Goal: Information Seeking & Learning: Learn about a topic

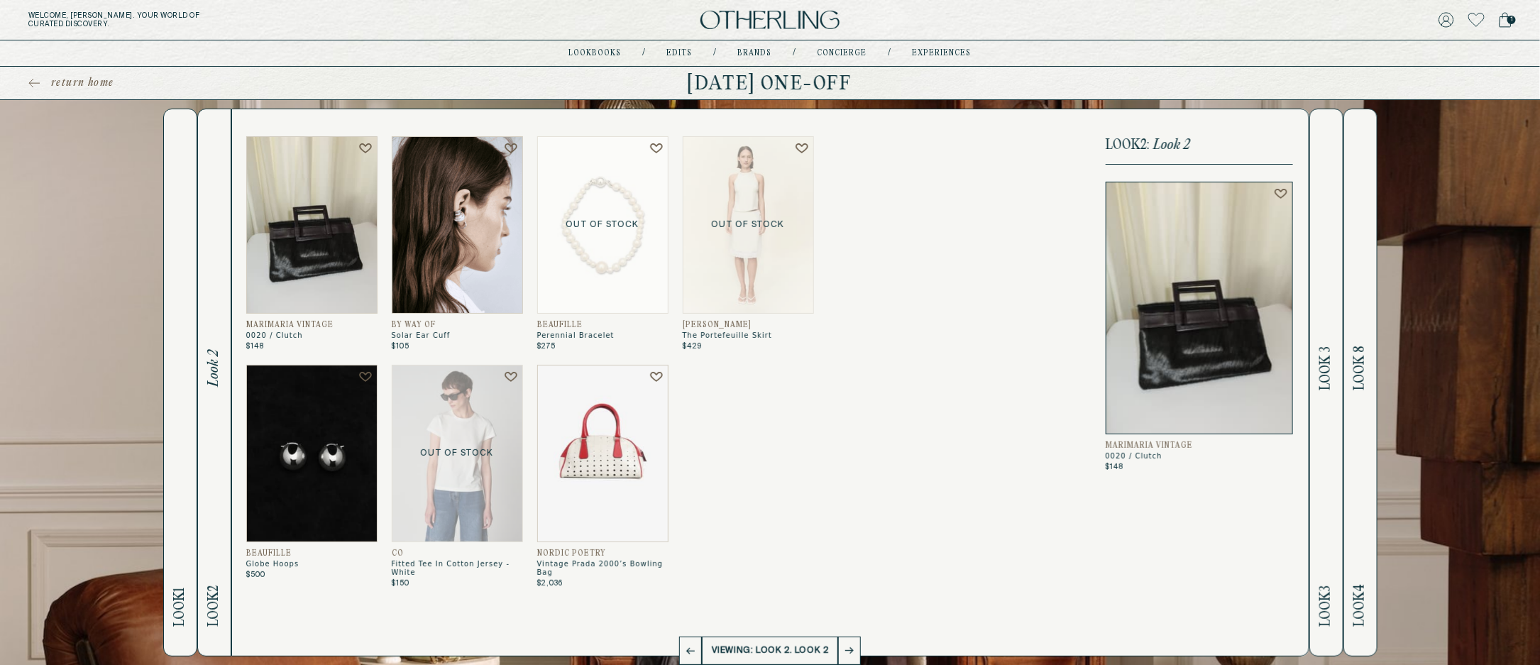
click at [772, 26] on img at bounding box center [769, 20] width 139 height 19
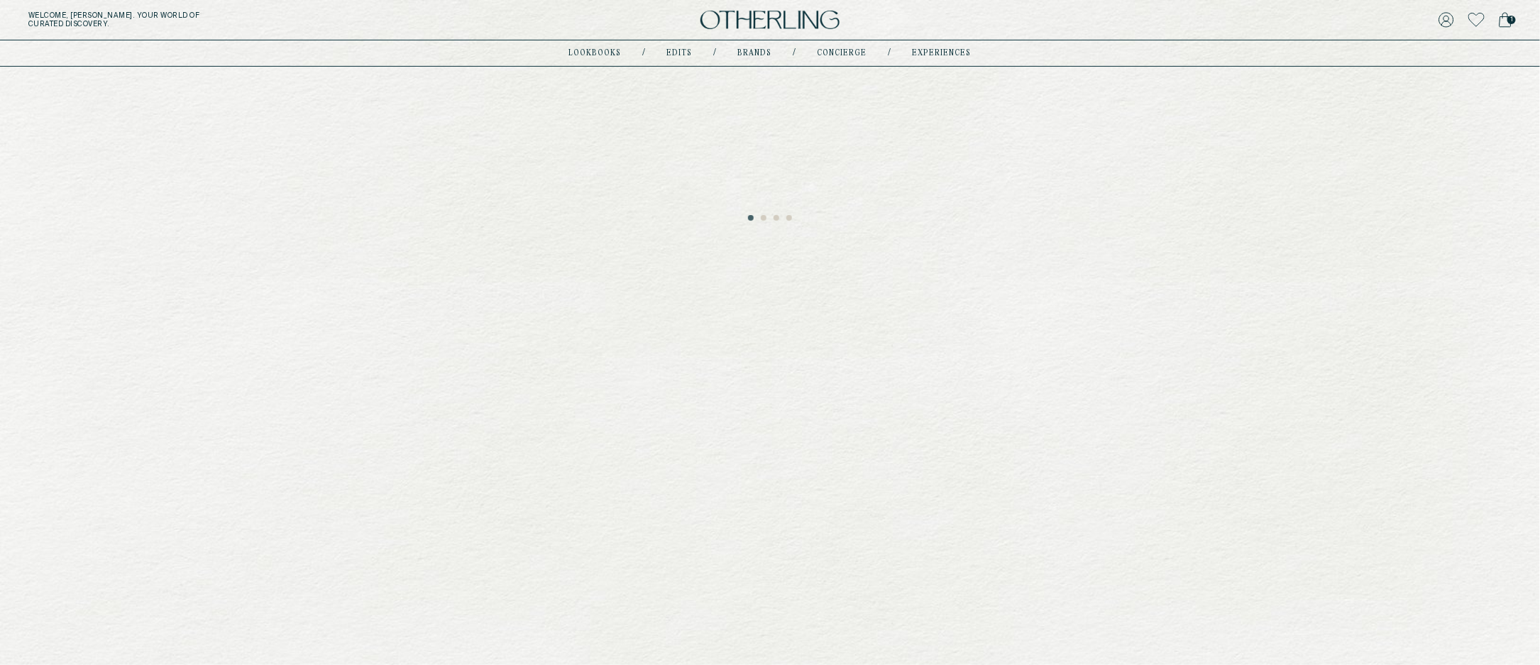
scroll to position [11, 0]
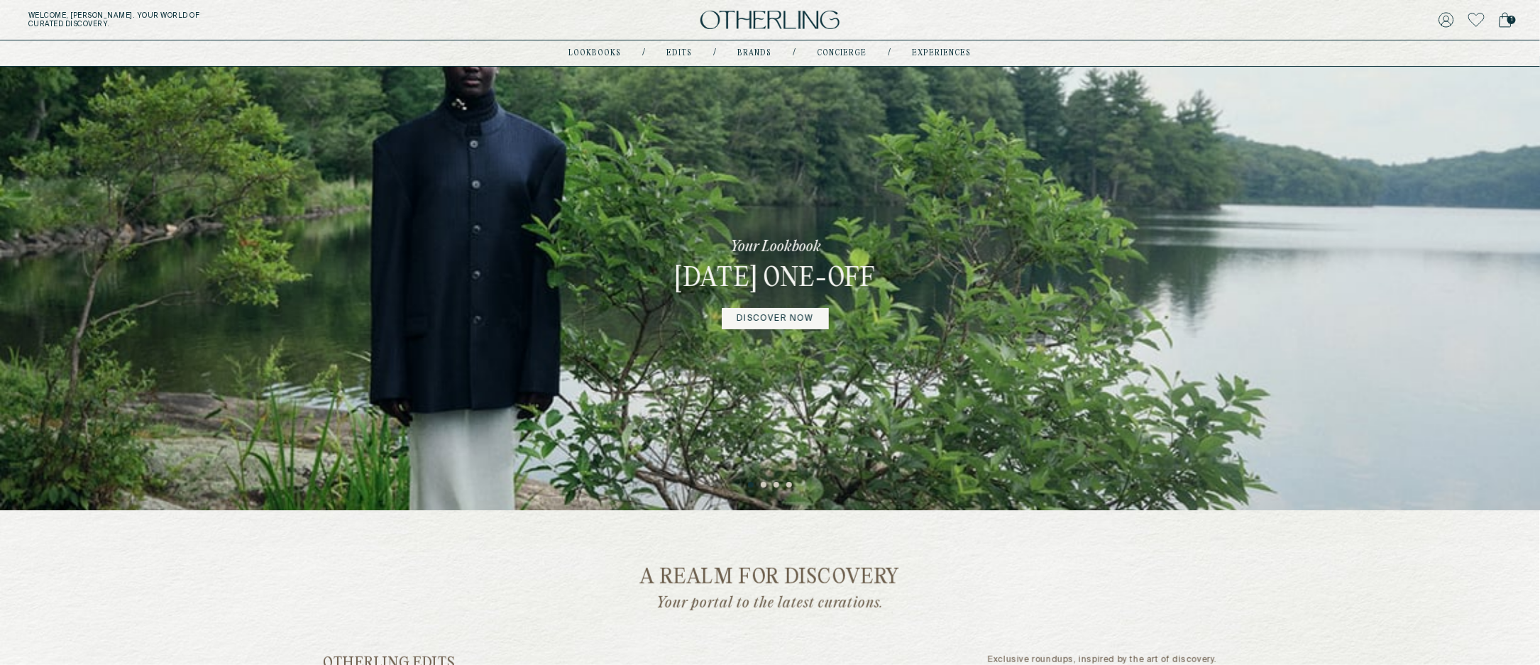
click at [776, 485] on button "3" at bounding box center [776, 485] width 7 height 7
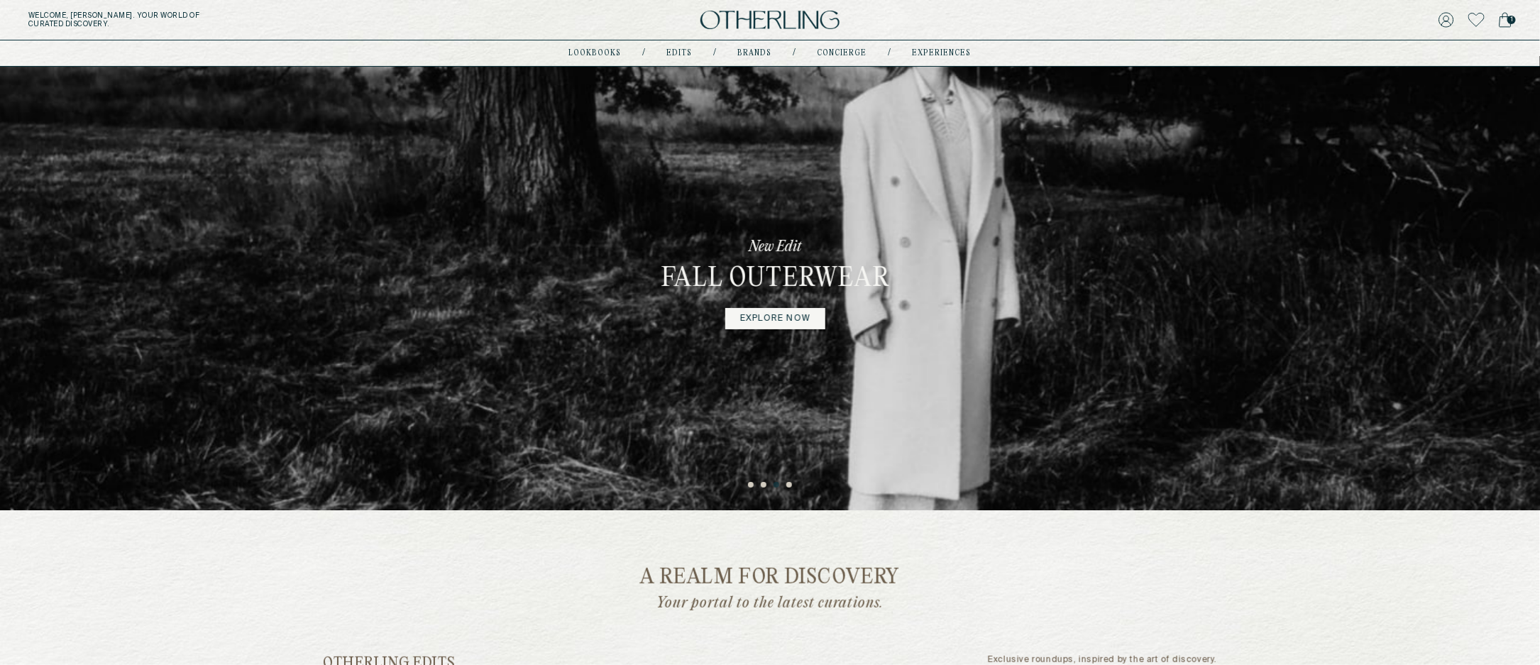
click at [788, 484] on button "4" at bounding box center [789, 485] width 7 height 7
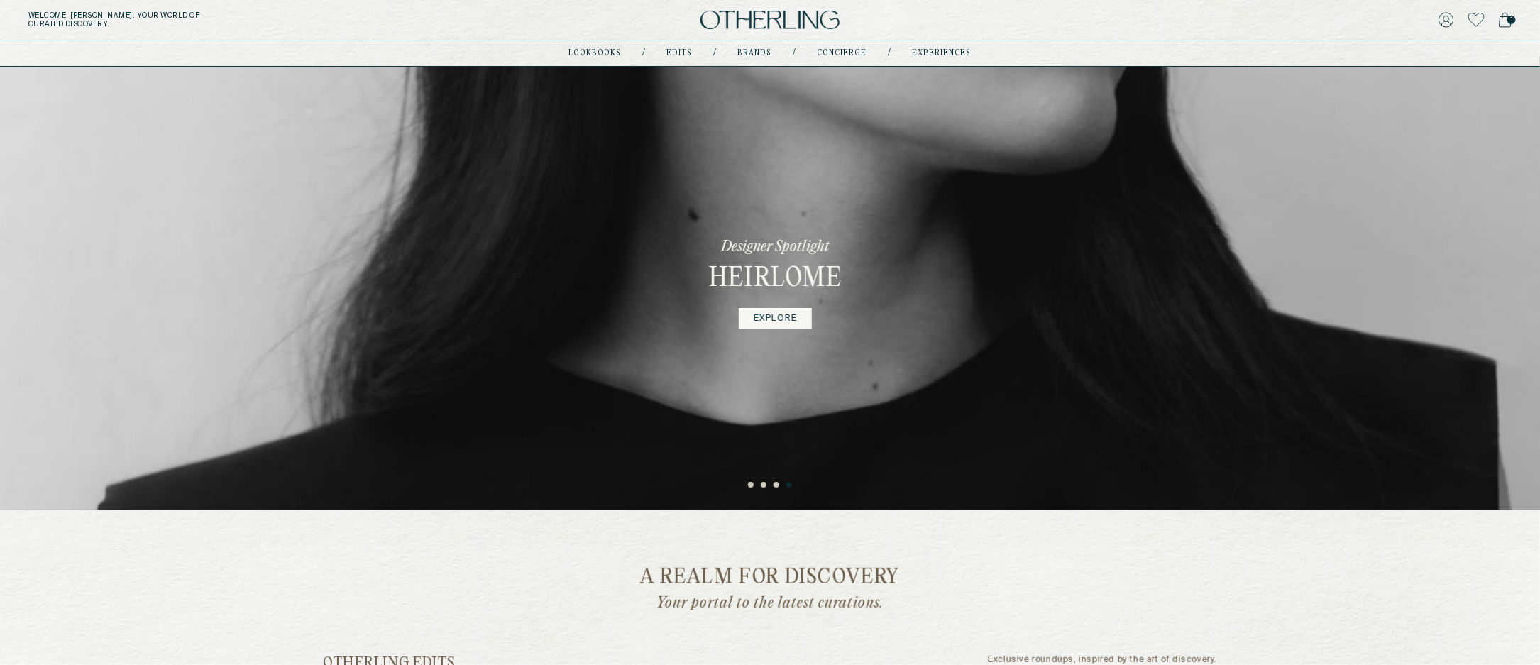
click at [778, 326] on link "EXPLORE" at bounding box center [775, 318] width 73 height 21
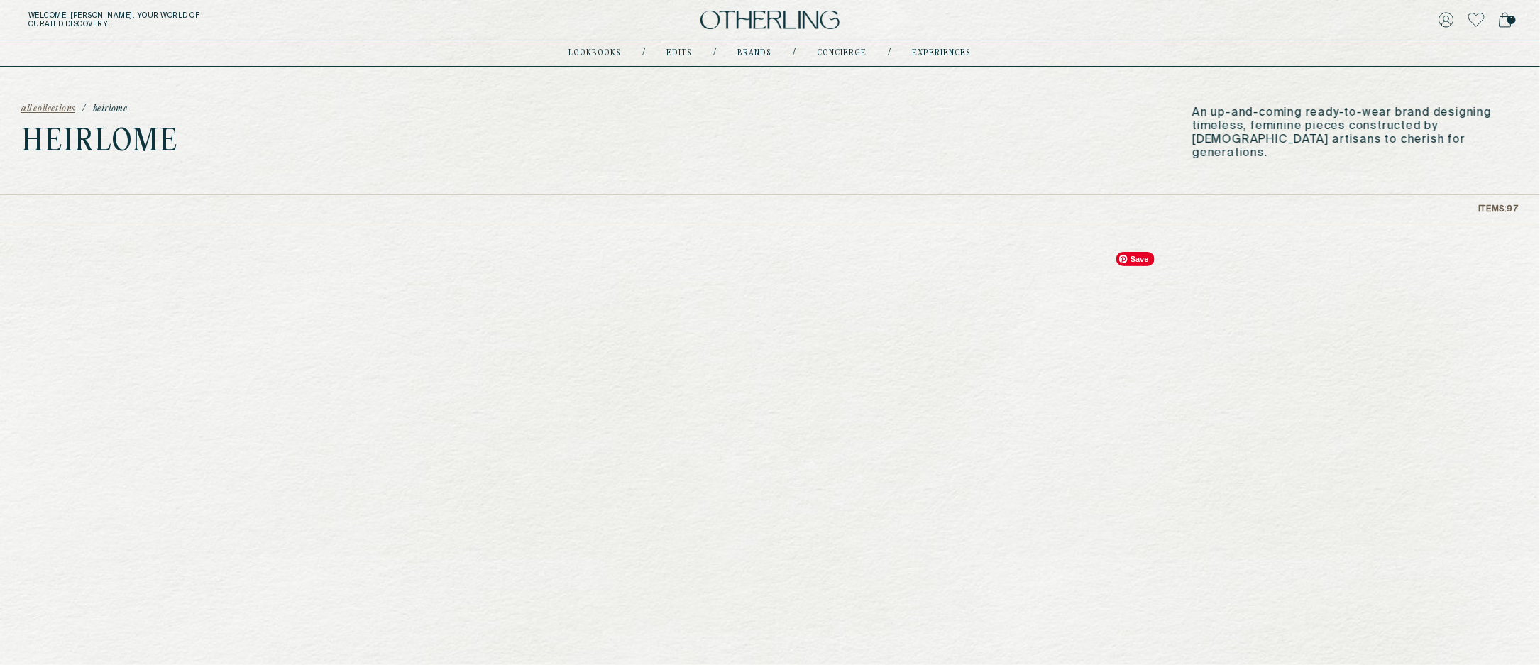
scroll to position [299, 0]
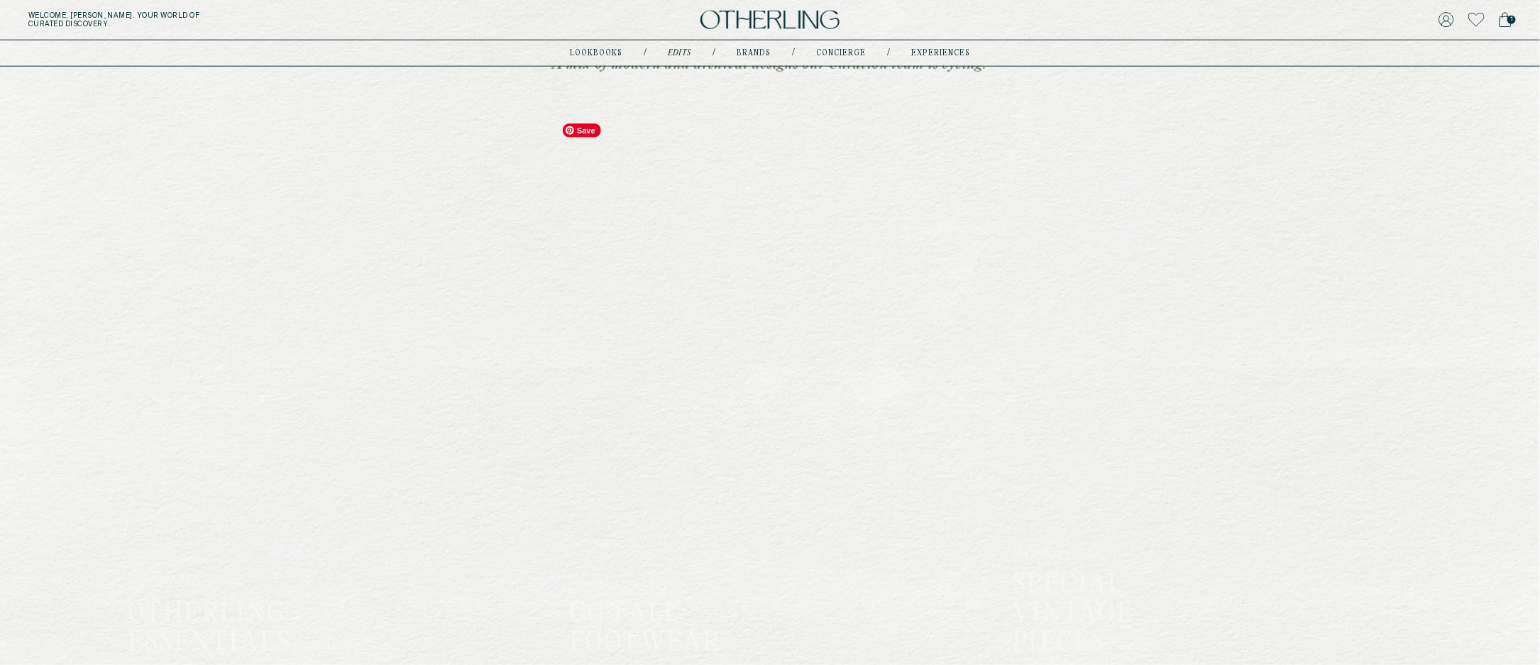
scroll to position [1447, 0]
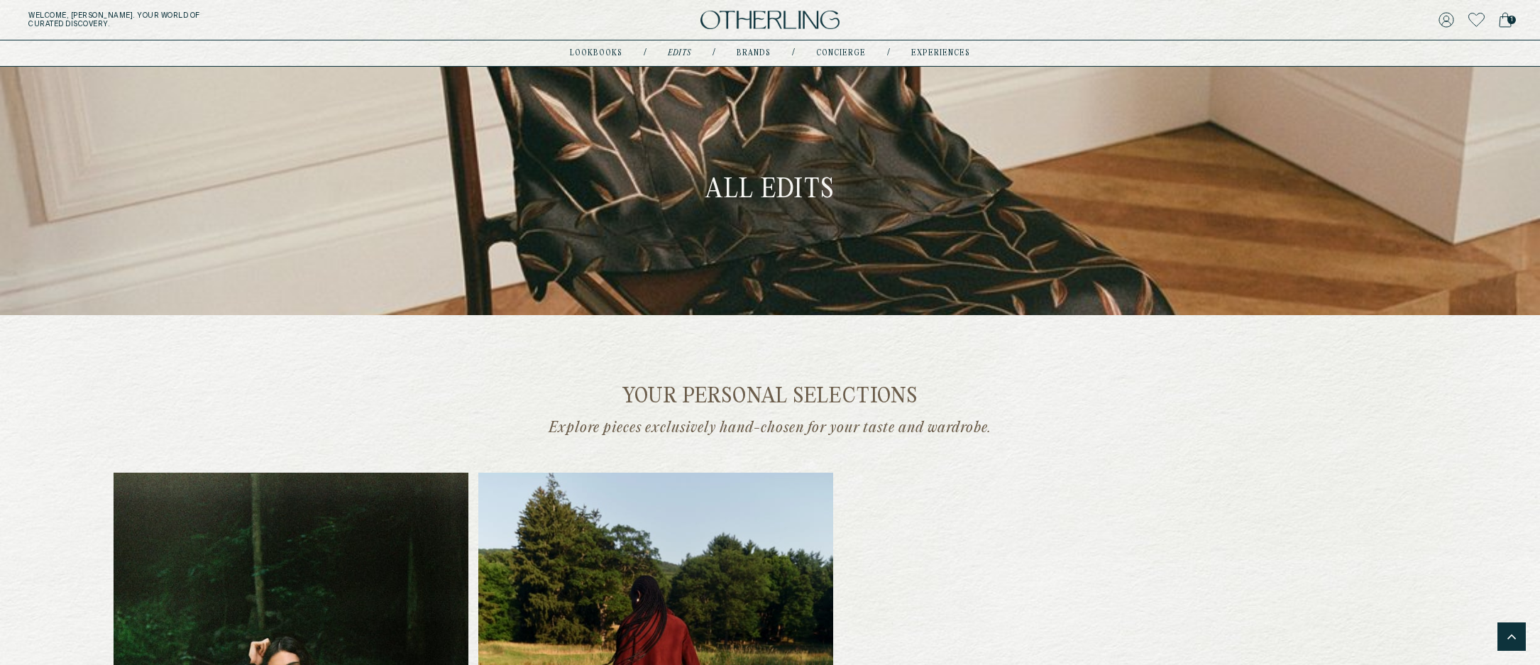
scroll to position [1123, 0]
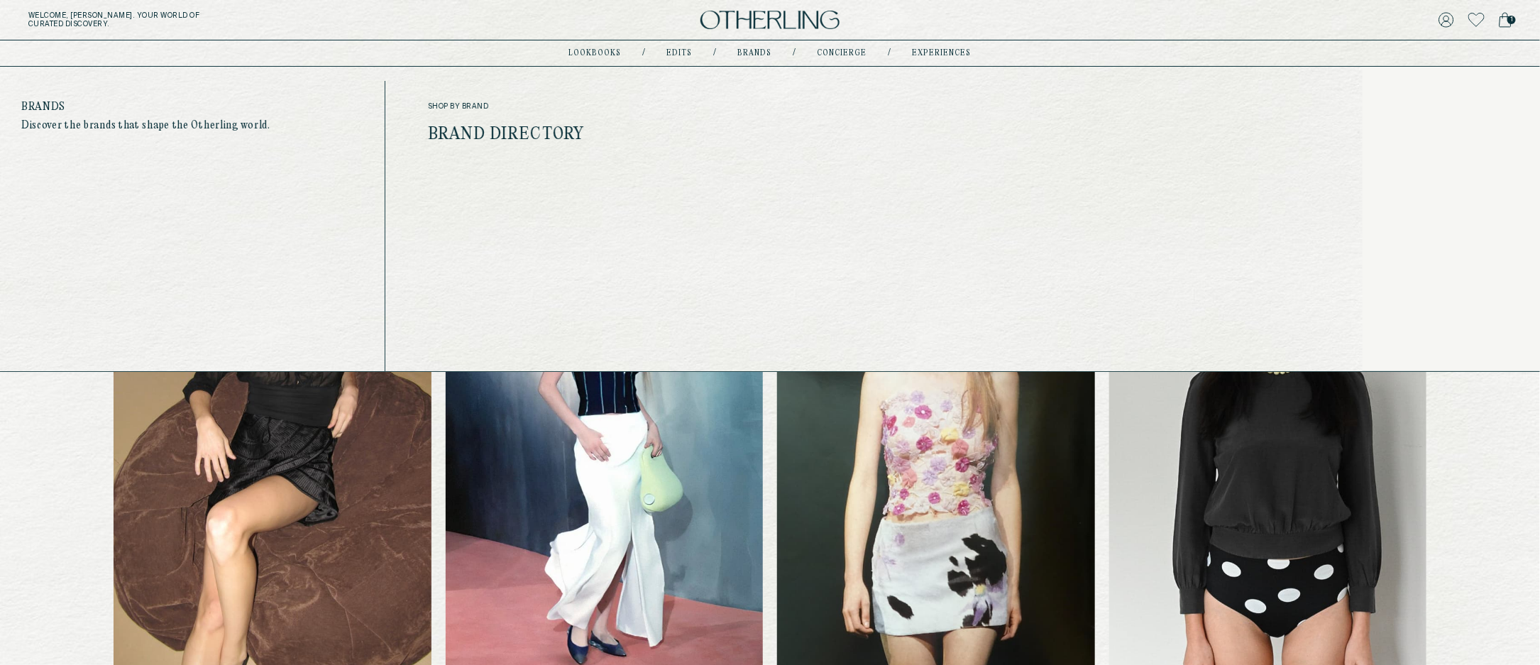
click at [756, 54] on link "Brands" at bounding box center [755, 53] width 34 height 7
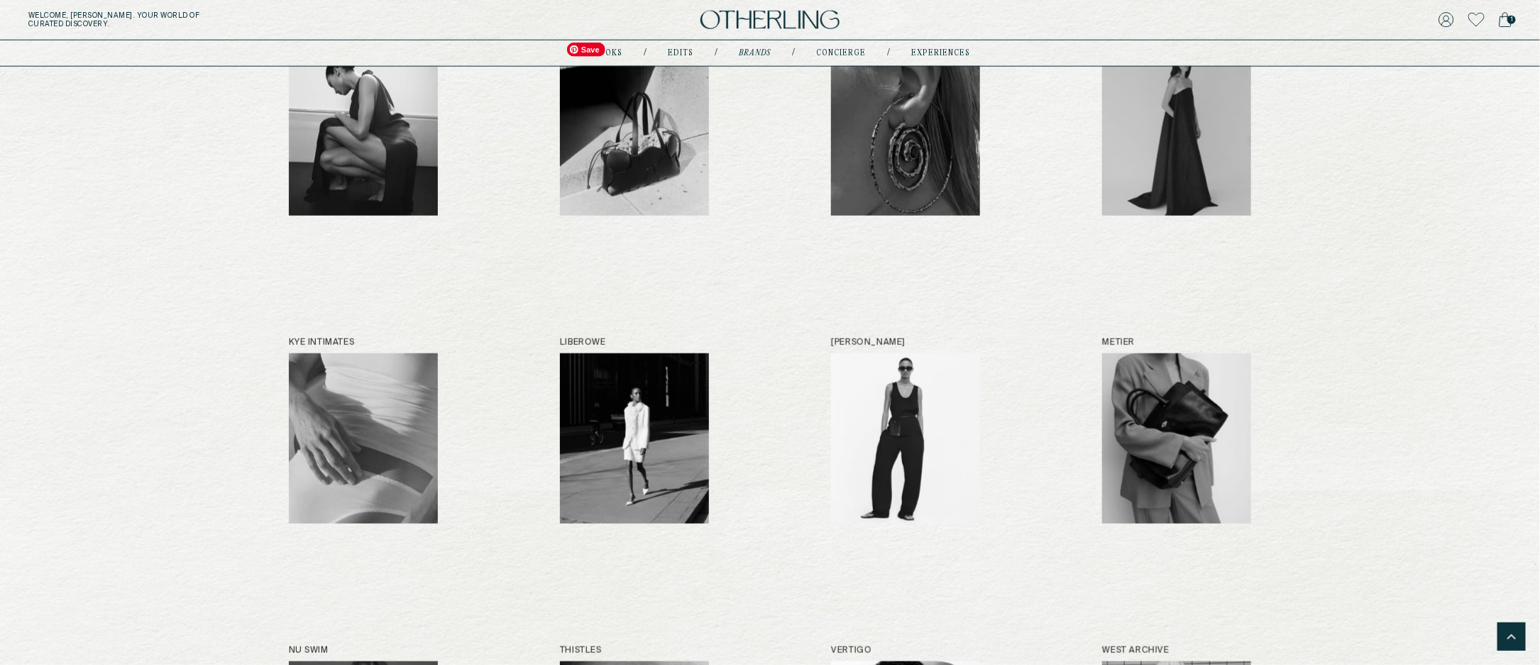
scroll to position [873, 0]
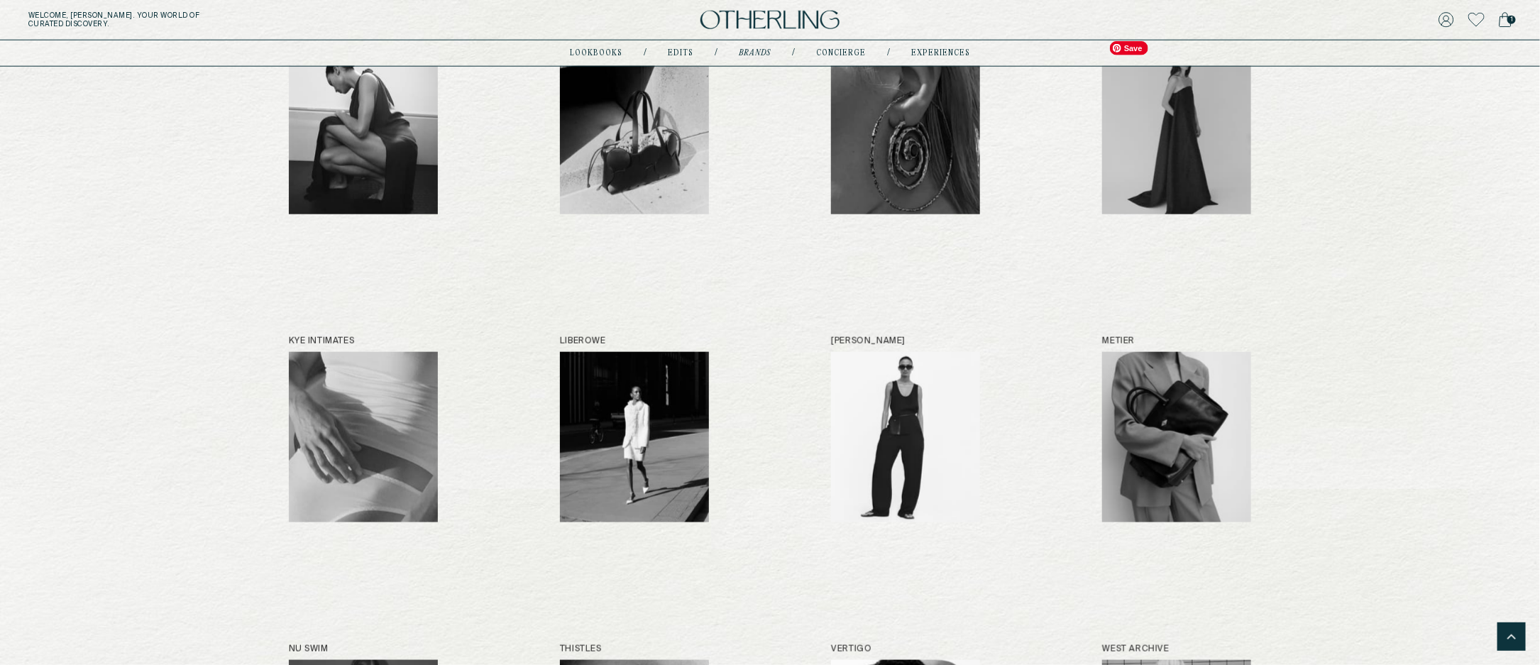
click at [1160, 111] on img at bounding box center [1176, 129] width 149 height 170
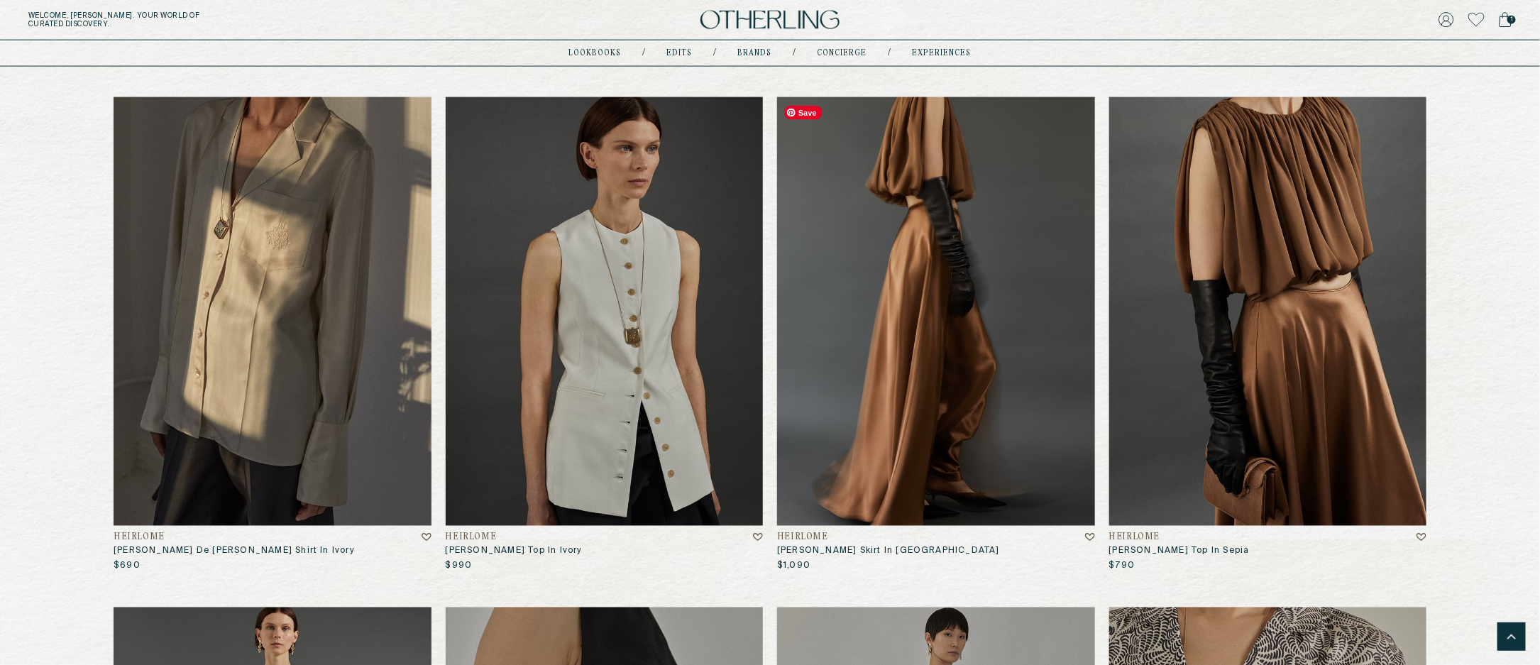
scroll to position [10348, 0]
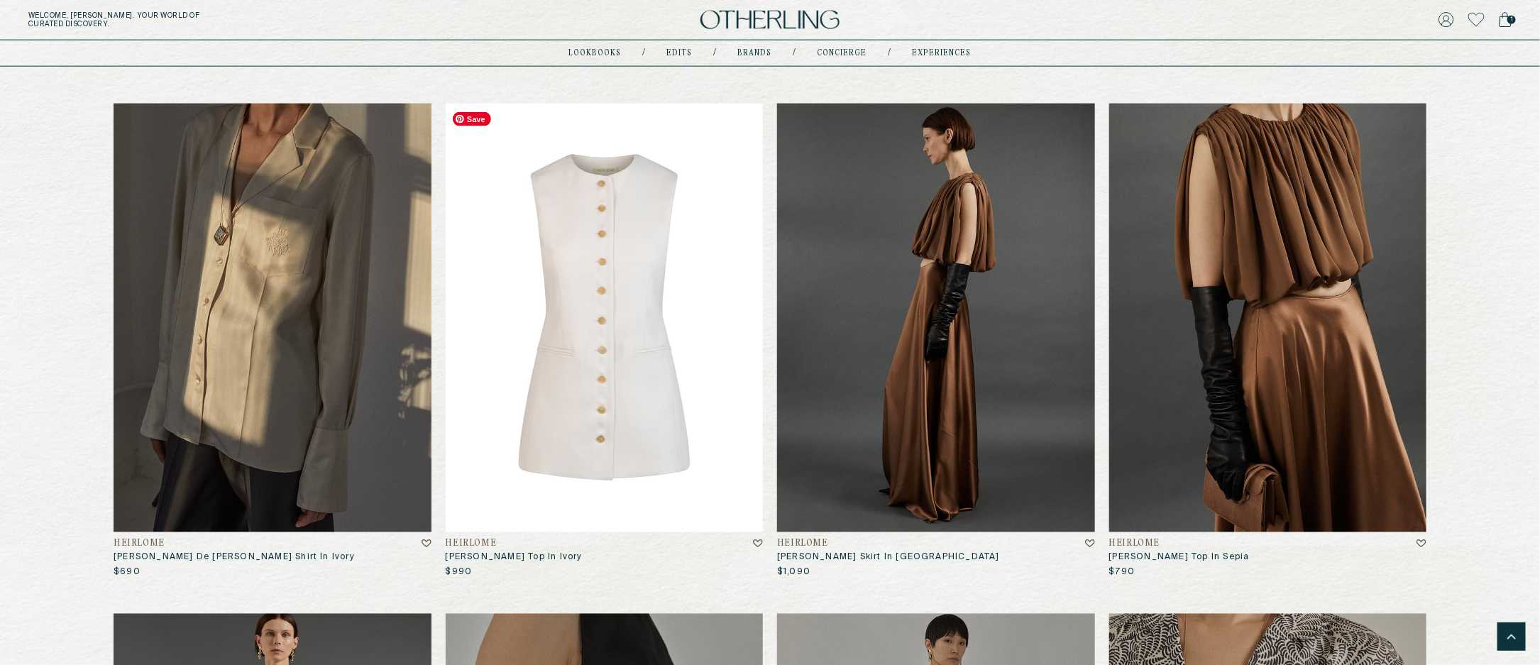
click at [619, 264] on img at bounding box center [605, 318] width 318 height 429
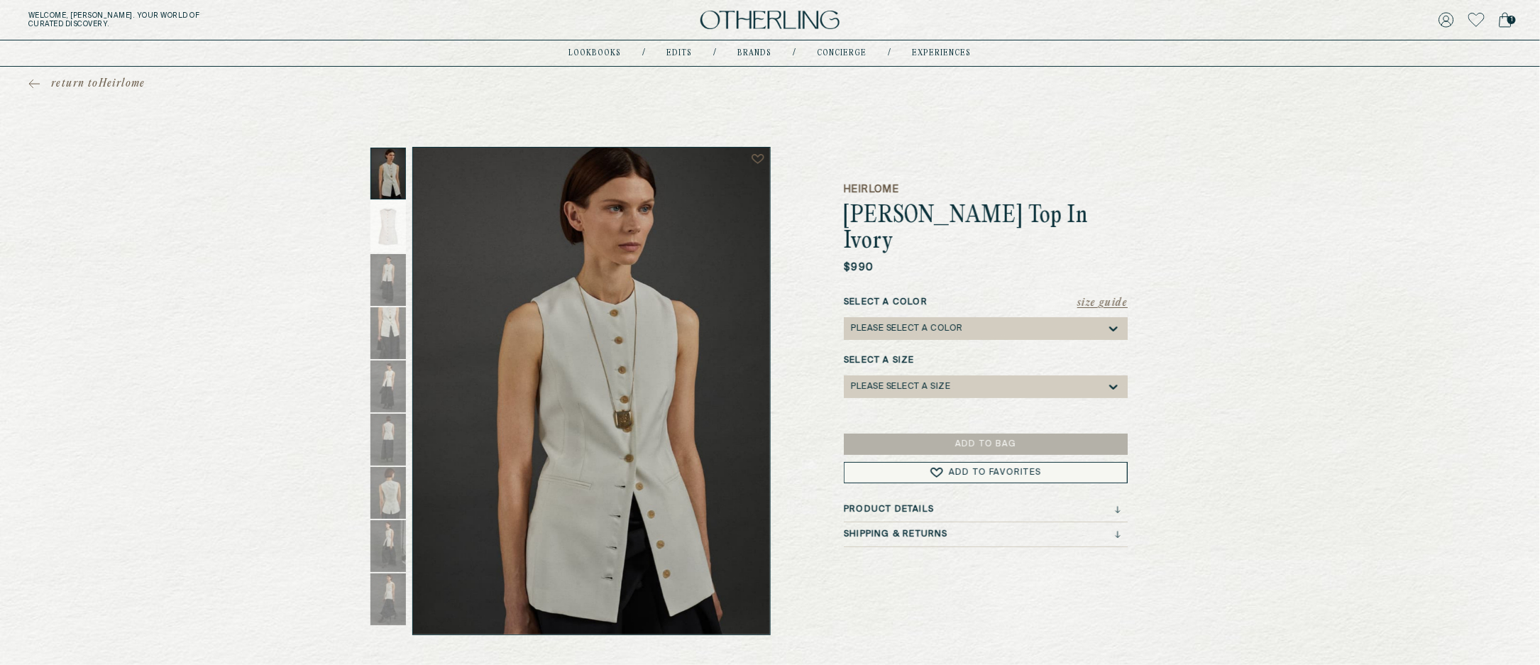
drag, startPoint x: 688, startPoint y: 301, endPoint x: 518, endPoint y: 1, distance: 344.8
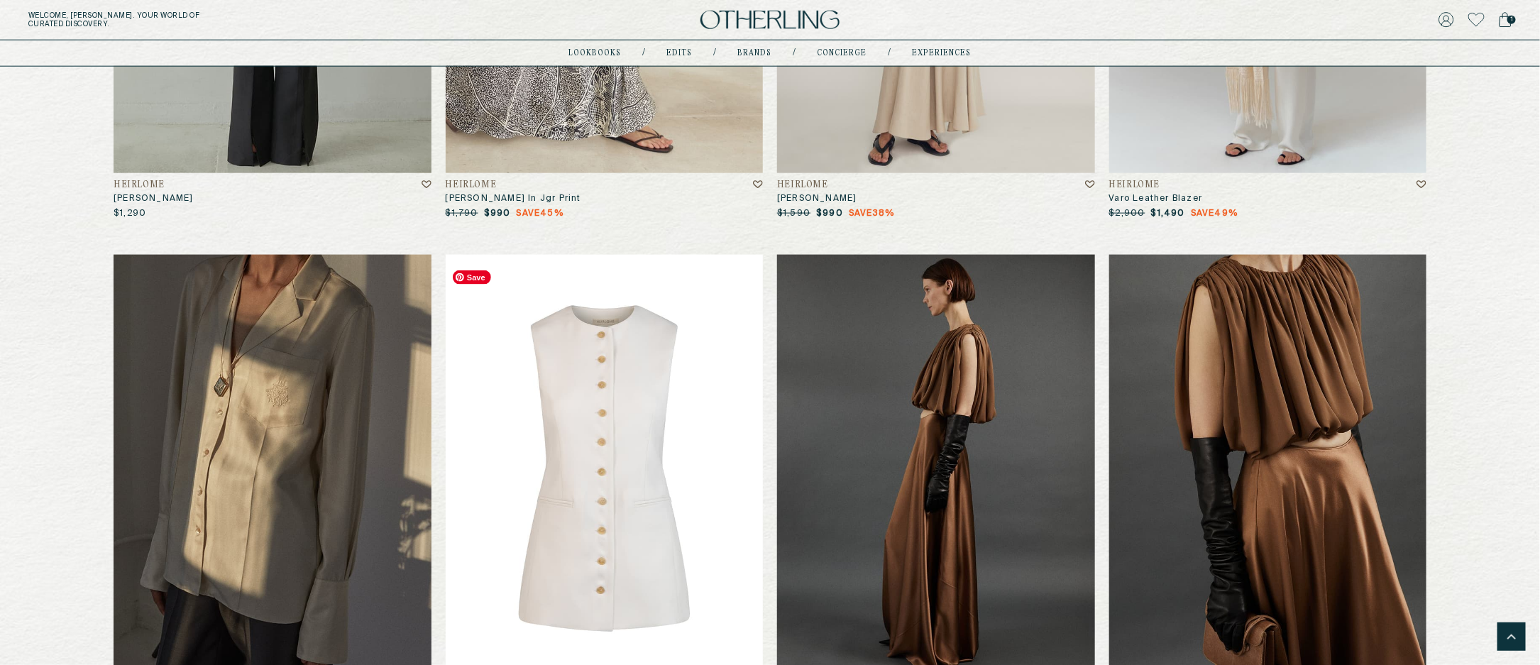
scroll to position [10176, 0]
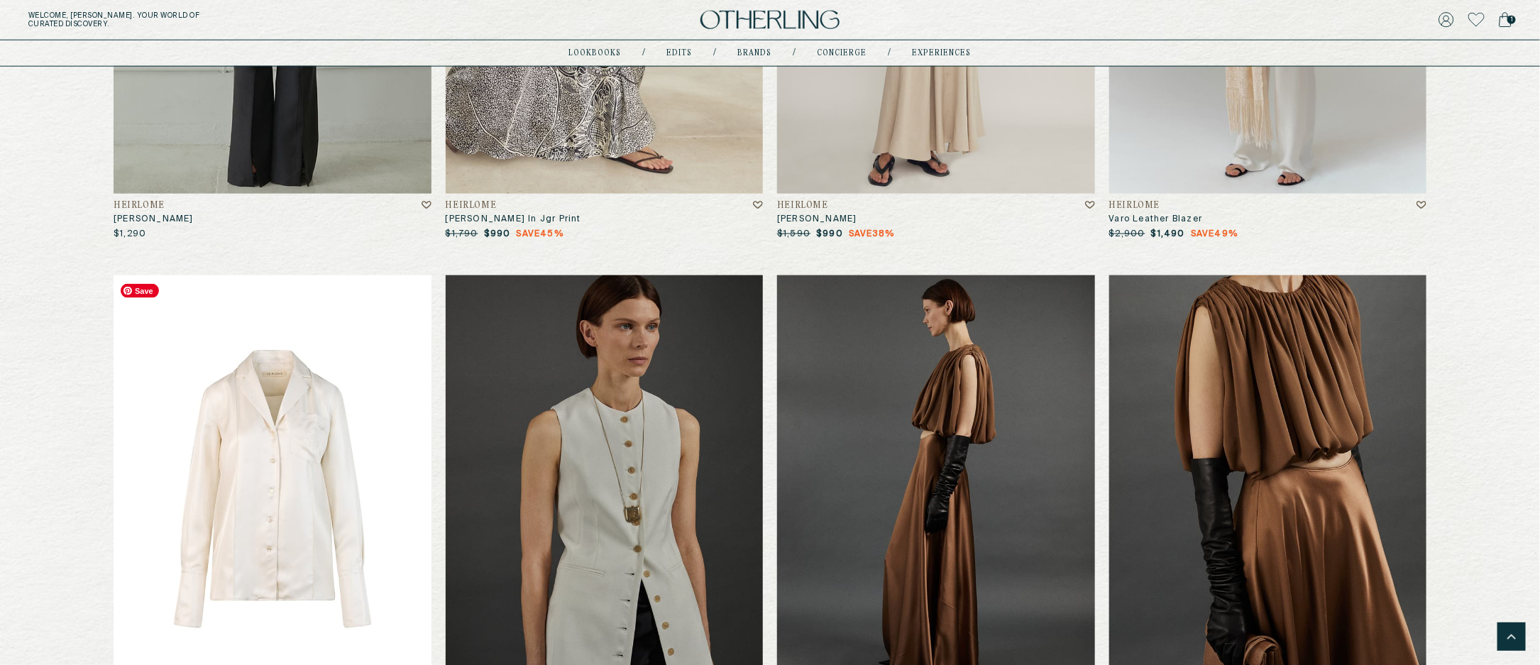
click at [261, 367] on img at bounding box center [273, 489] width 318 height 429
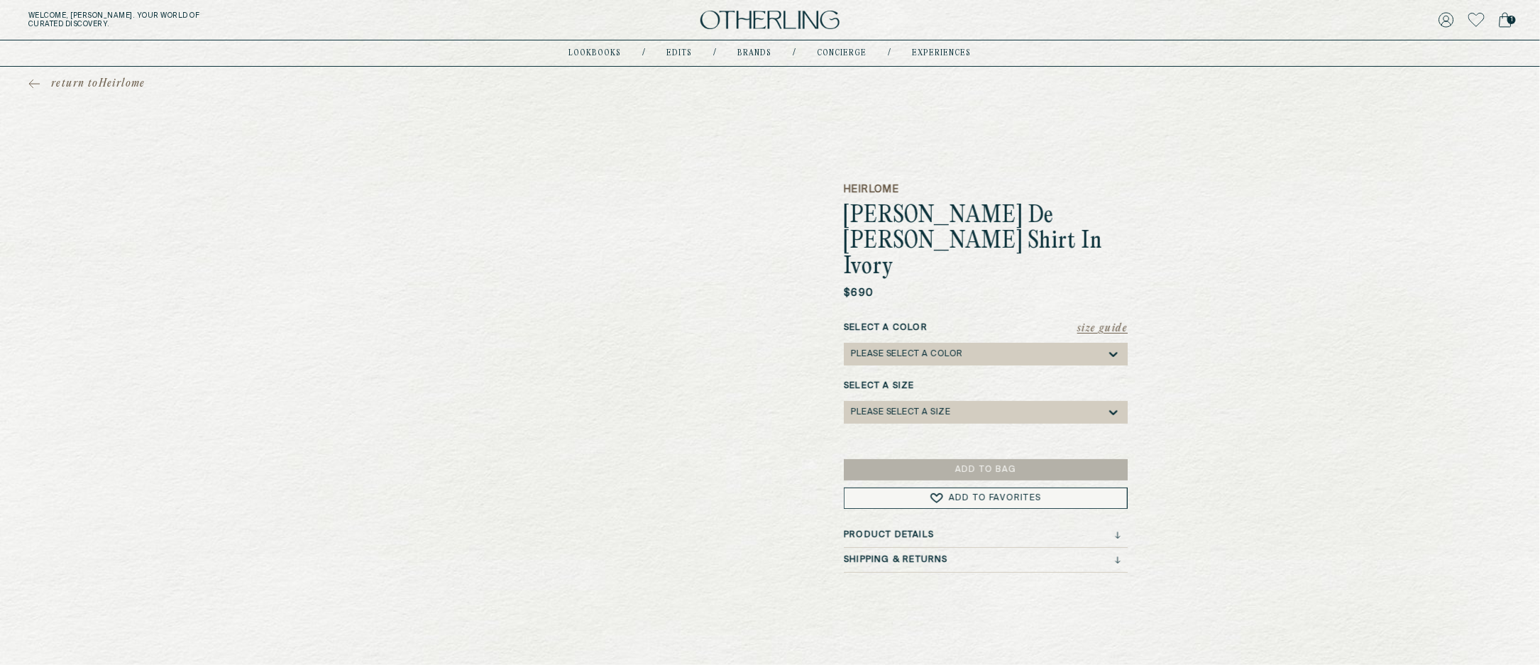
drag, startPoint x: 641, startPoint y: 310, endPoint x: 332, endPoint y: 11, distance: 430.1
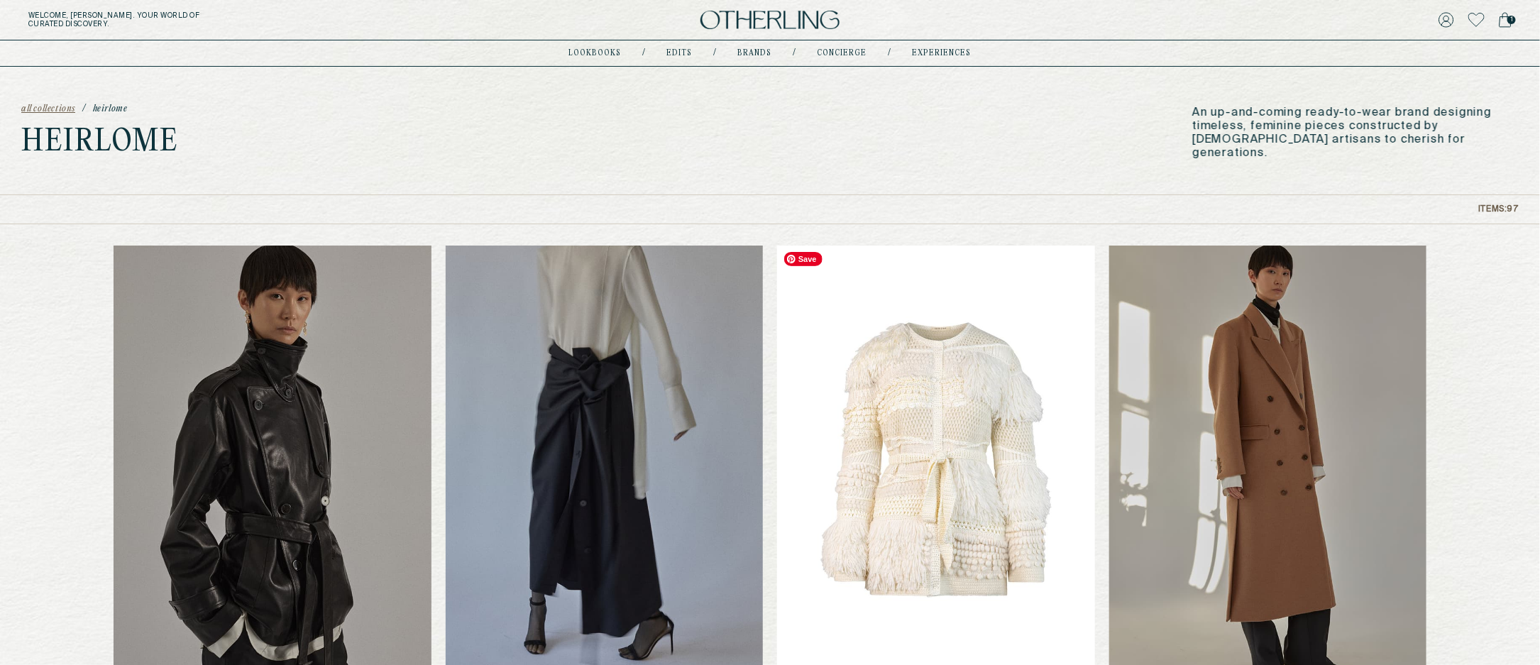
click at [1048, 417] on img at bounding box center [936, 460] width 318 height 429
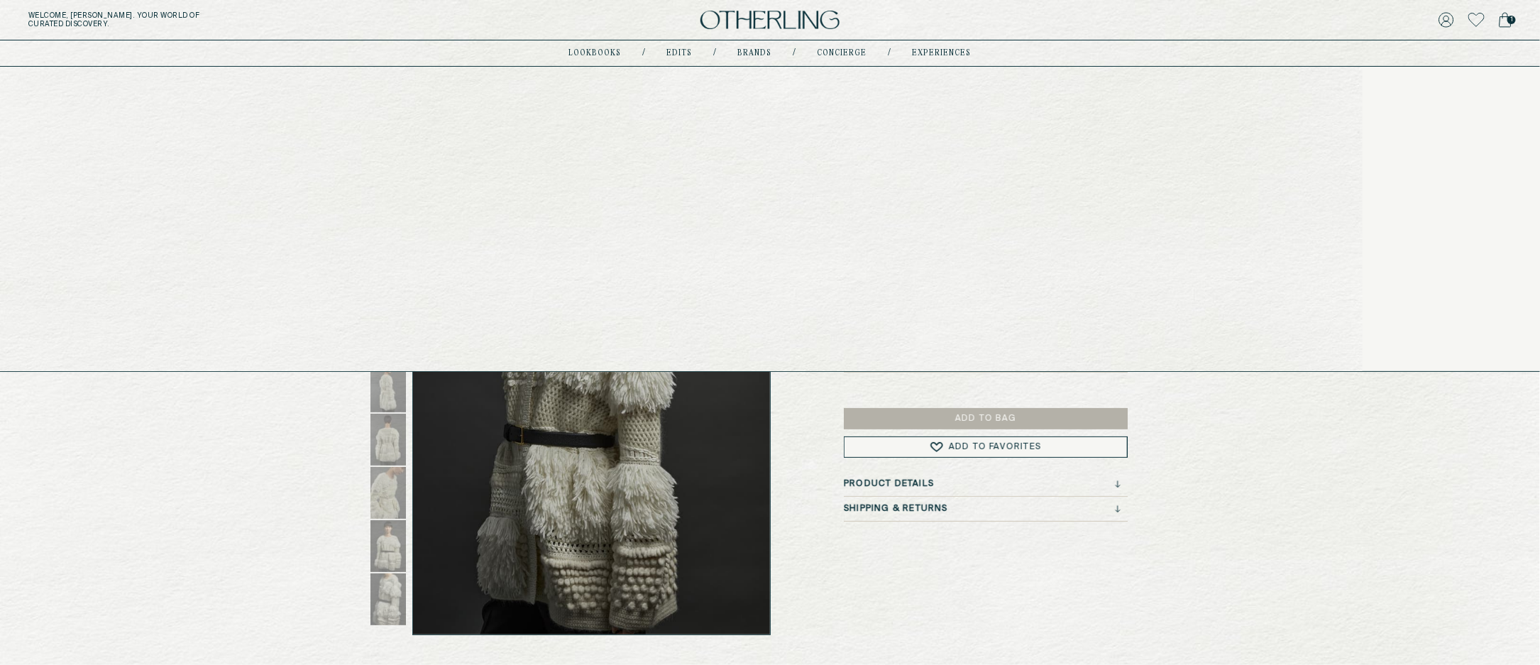
click at [742, 53] on link "Brands" at bounding box center [755, 53] width 34 height 7
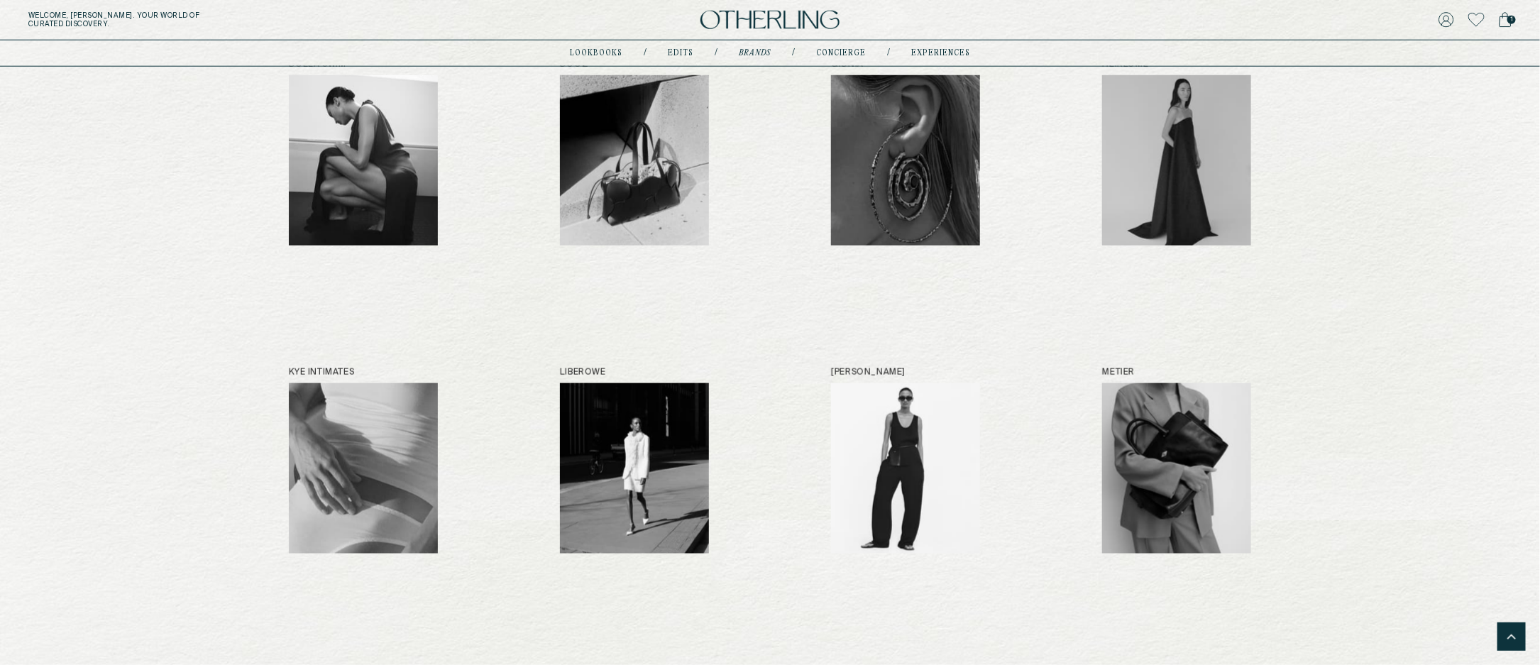
scroll to position [843, 0]
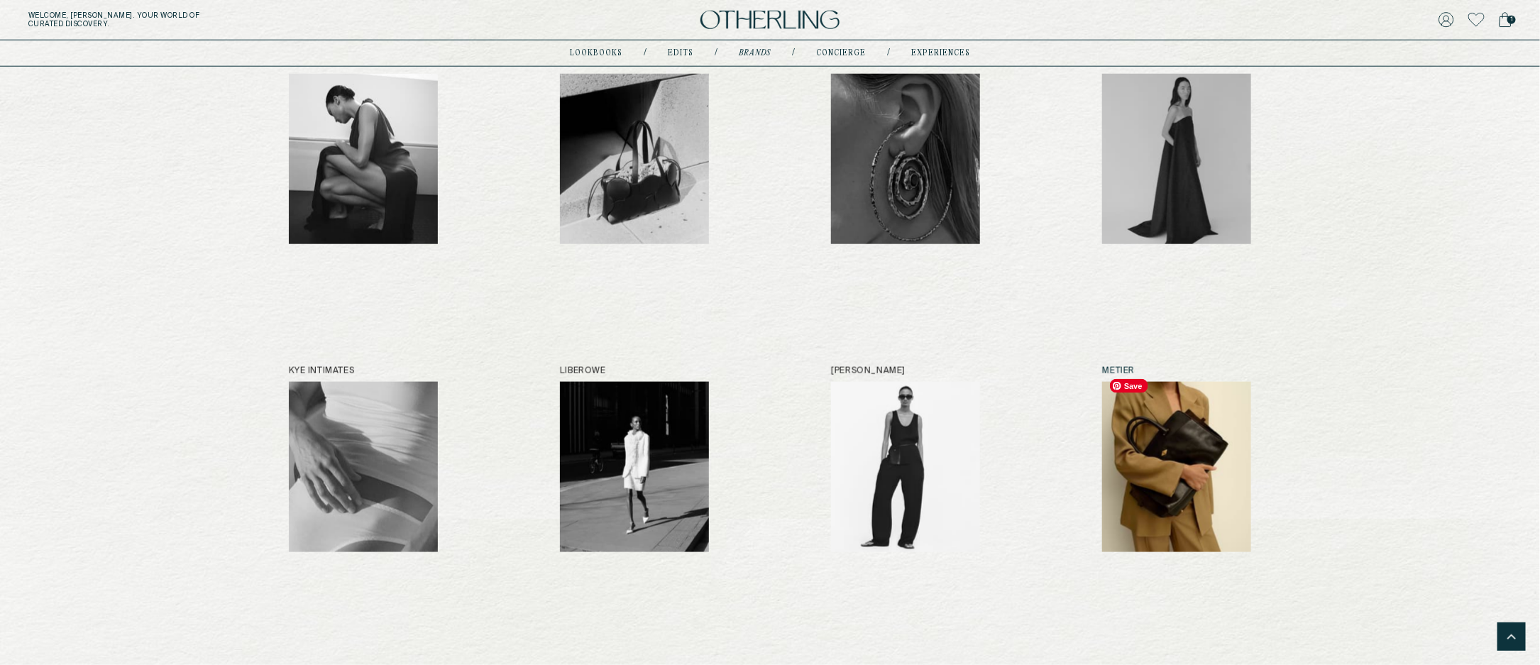
click at [1196, 453] on img at bounding box center [1176, 467] width 149 height 170
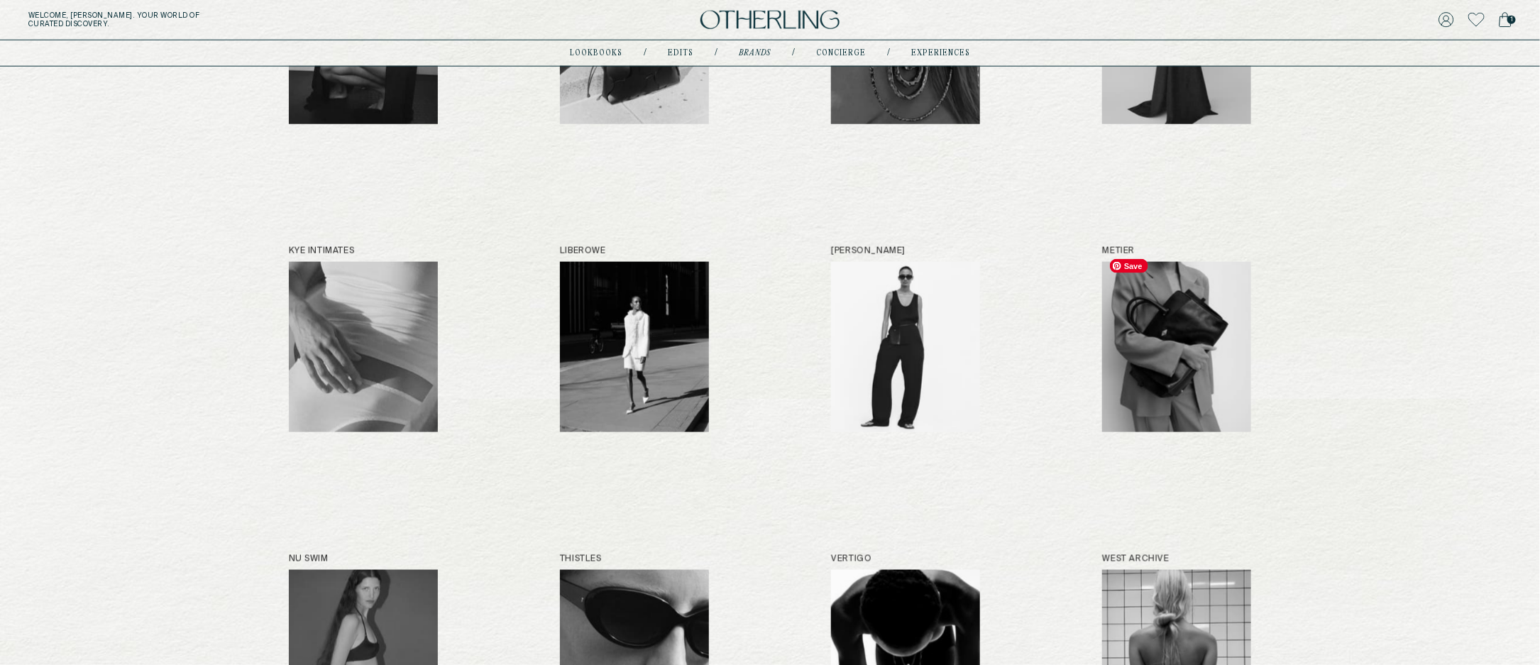
scroll to position [1008, 0]
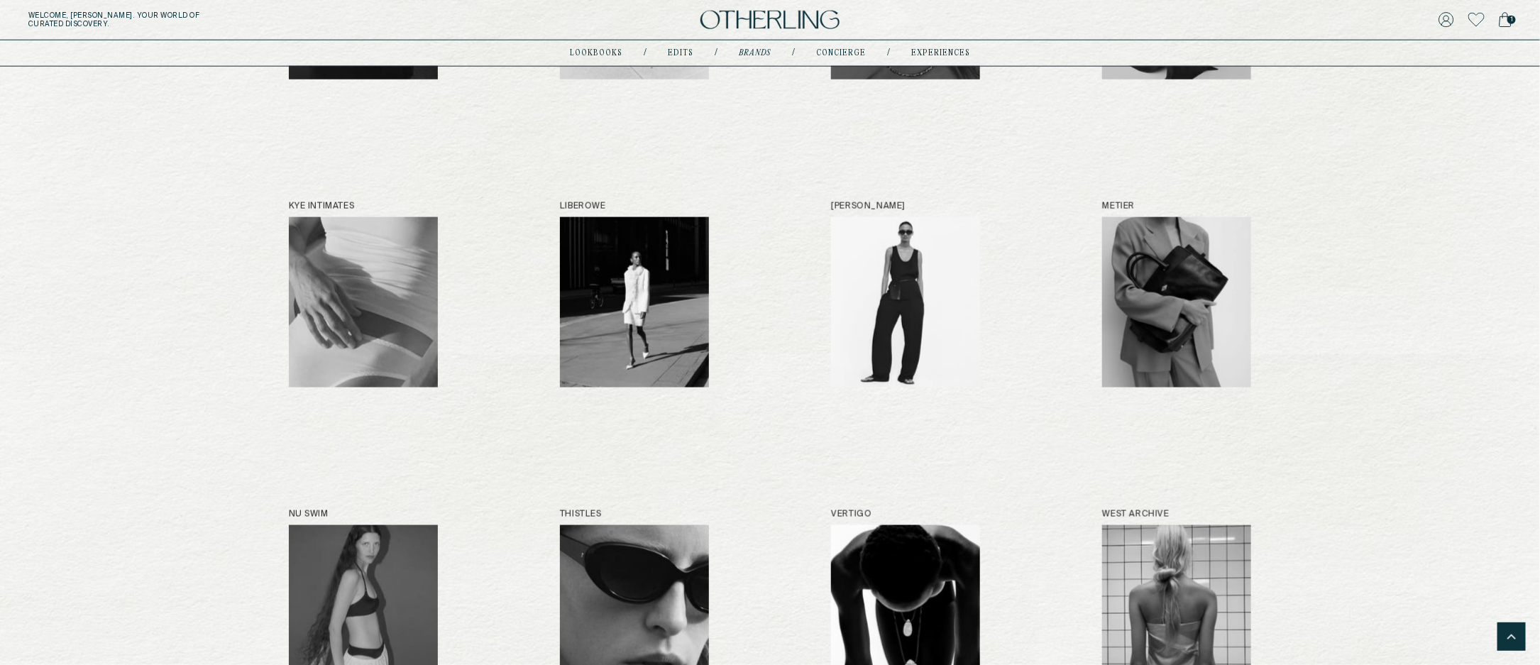
drag, startPoint x: 1186, startPoint y: 293, endPoint x: 426, endPoint y: 2, distance: 813.1
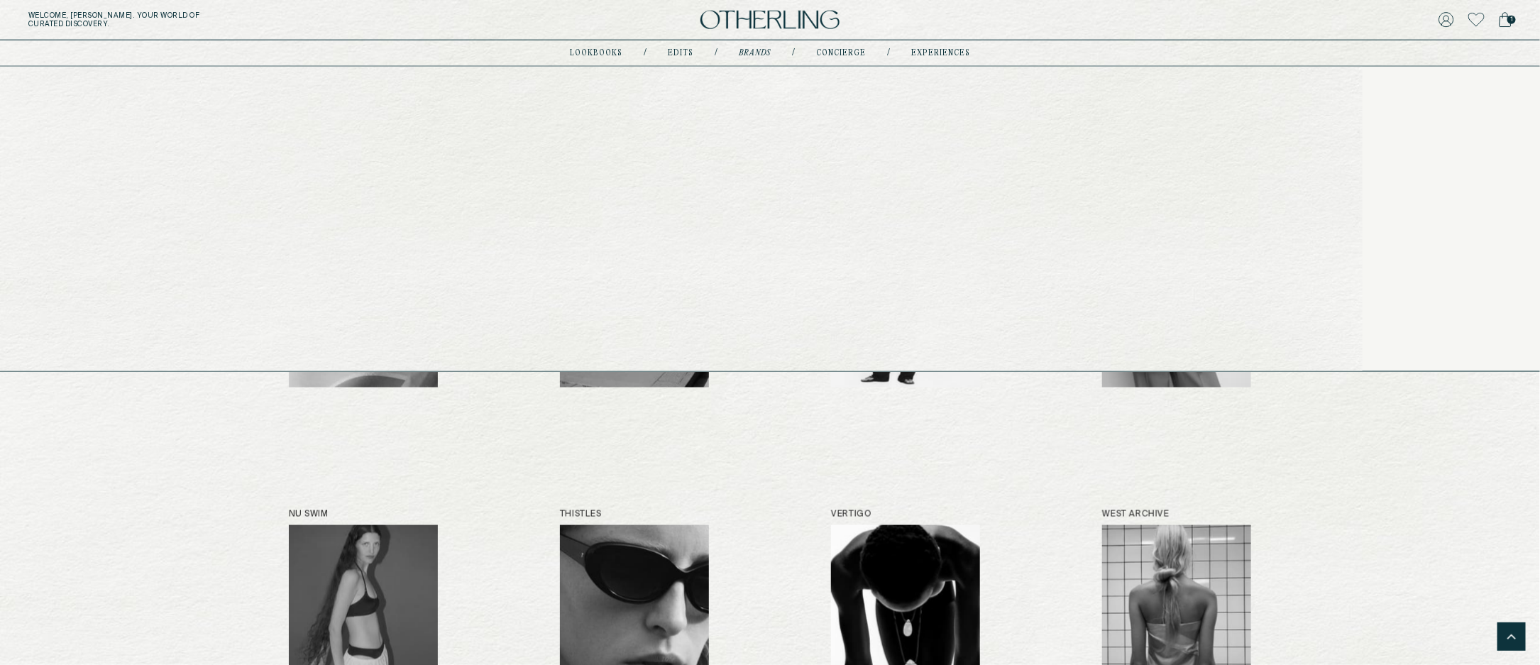
click at [683, 60] on div "lookbooks / Edits / Brands / concierge / experiences" at bounding box center [770, 53] width 400 height 26
click at [683, 53] on link "Edits" at bounding box center [681, 53] width 26 height 7
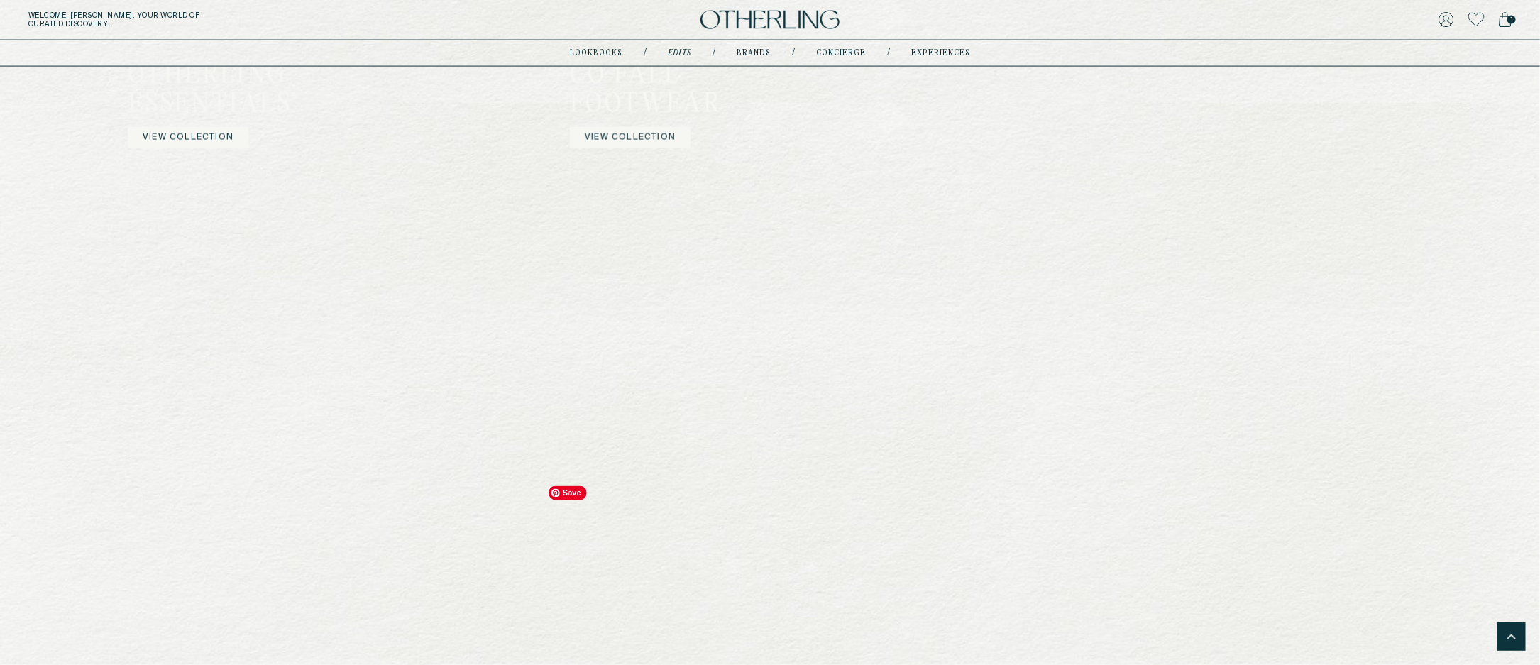
scroll to position [1039, 0]
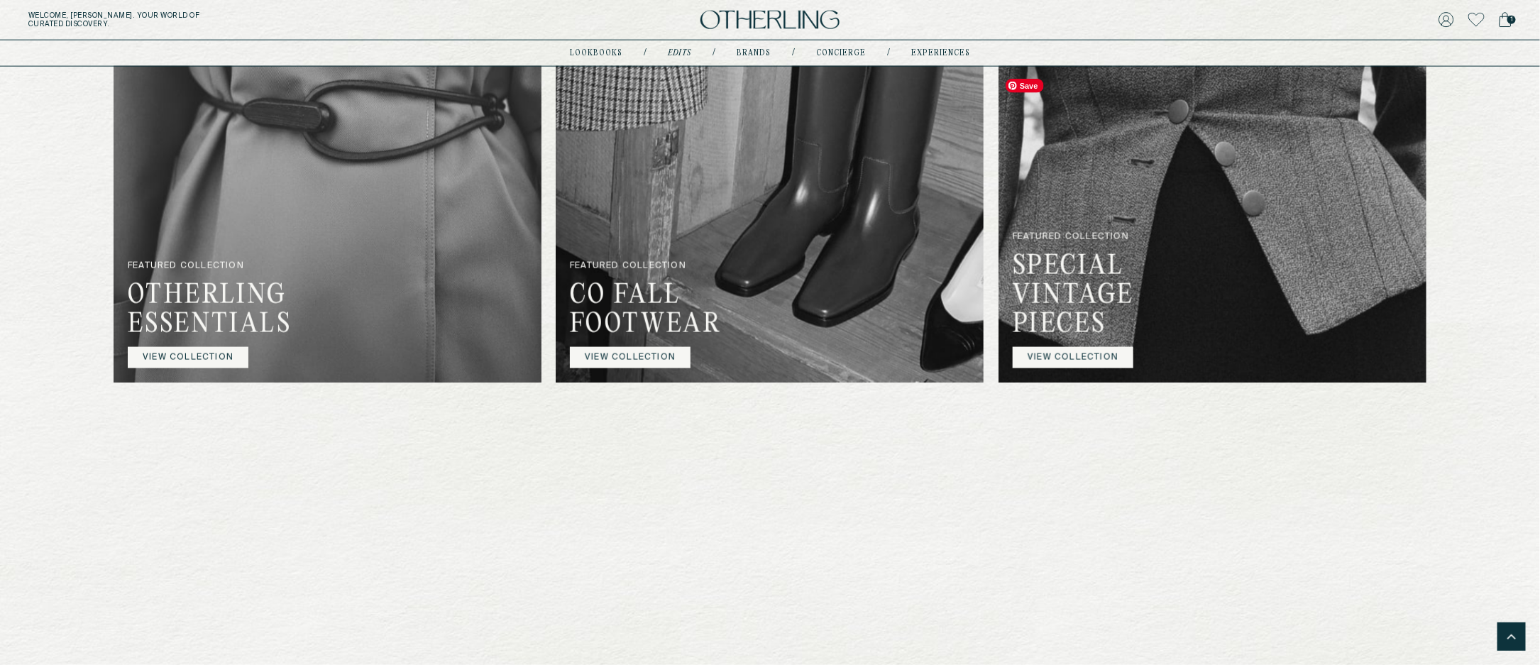
click at [1325, 382] on img at bounding box center [1212, 90] width 428 height 585
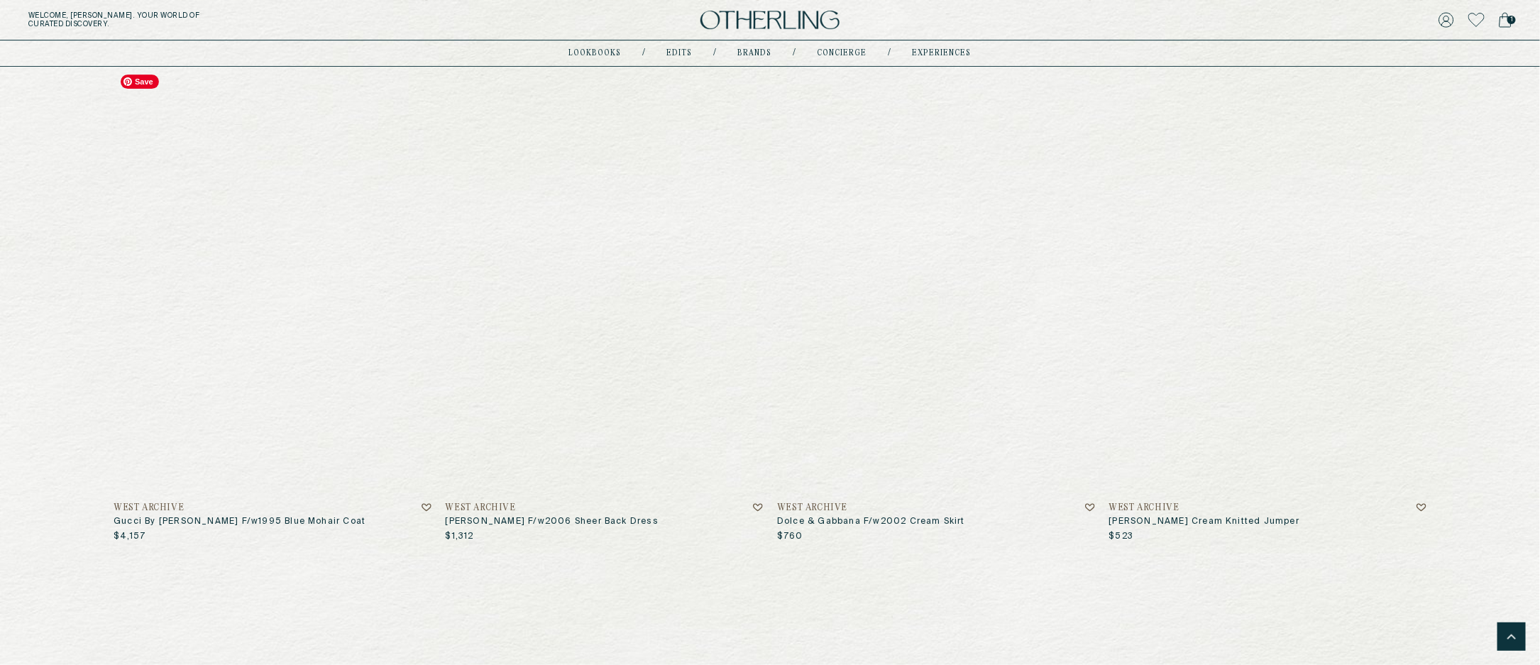
scroll to position [2762, 0]
